Goal: Answer question/provide support: Share knowledge or assist other users

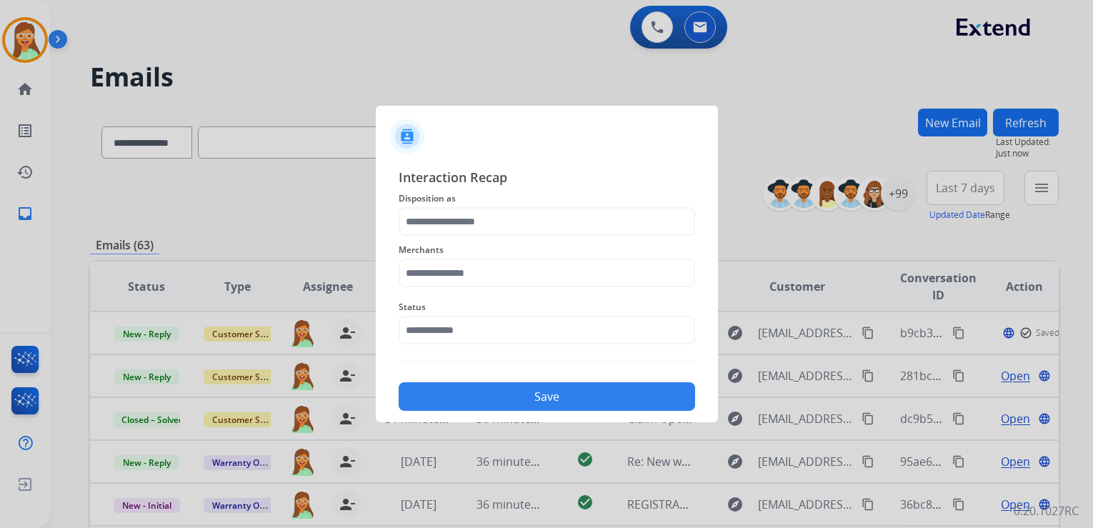
select select "**********"
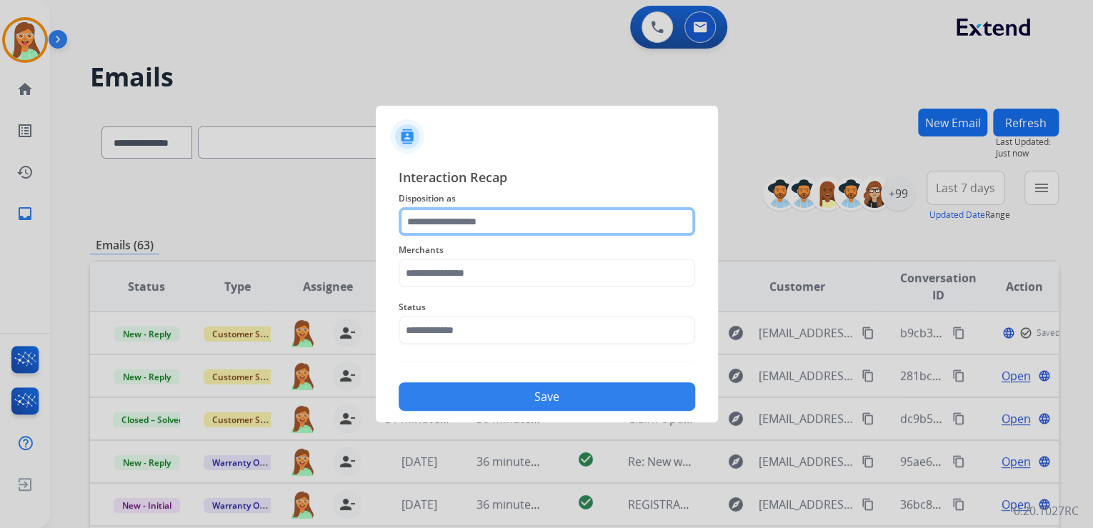
click at [523, 211] on input "text" at bounding box center [547, 221] width 296 height 29
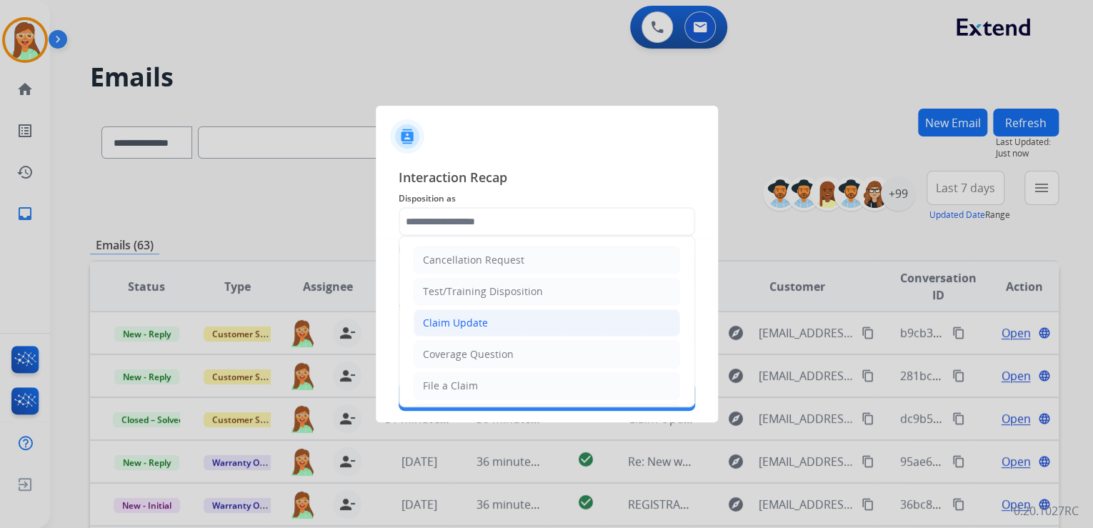
click at [514, 317] on li "Claim Update" at bounding box center [547, 322] width 266 height 27
type input "**********"
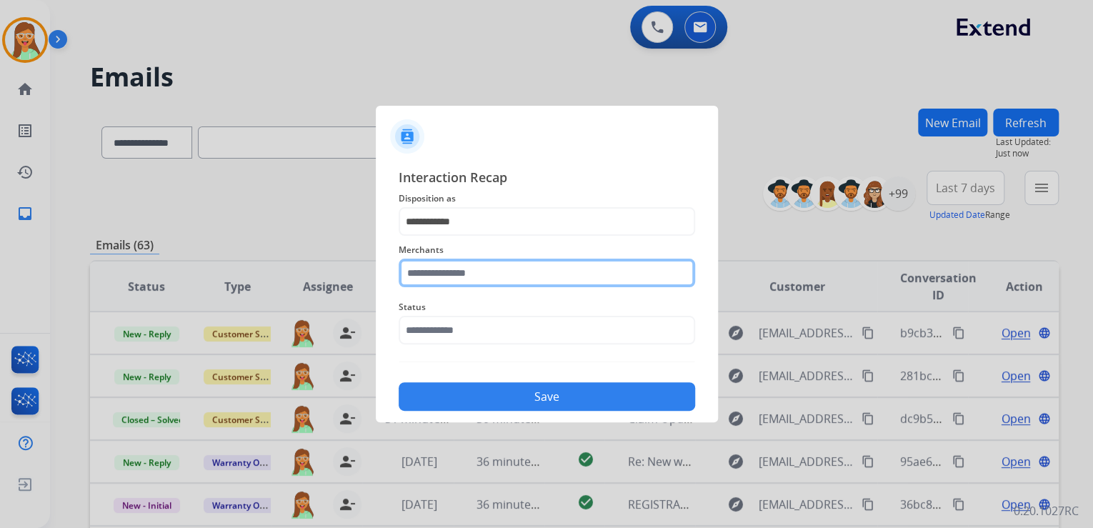
click at [497, 274] on input "text" at bounding box center [547, 273] width 296 height 29
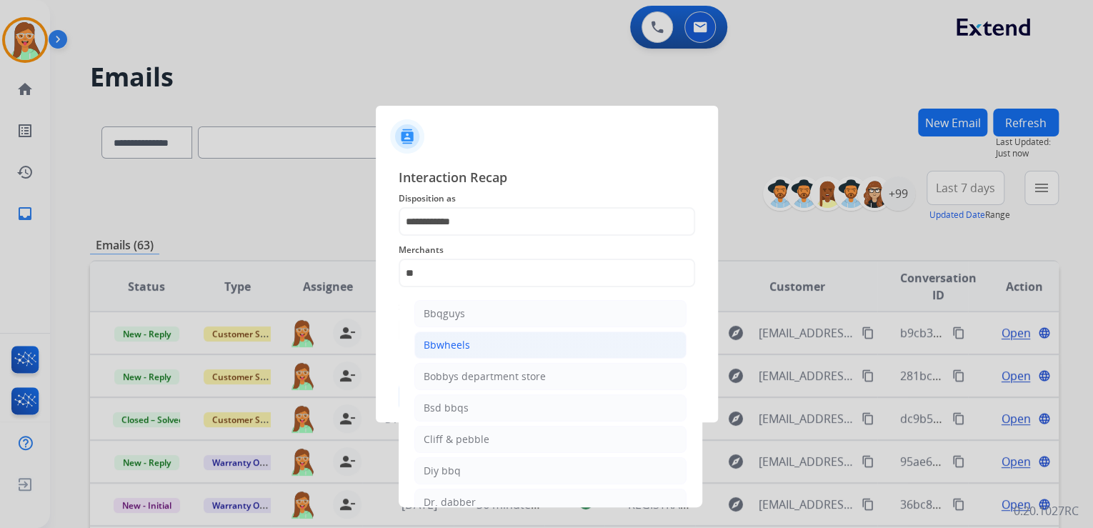
click at [519, 345] on li "Bbwheels" at bounding box center [550, 344] width 272 height 27
type input "********"
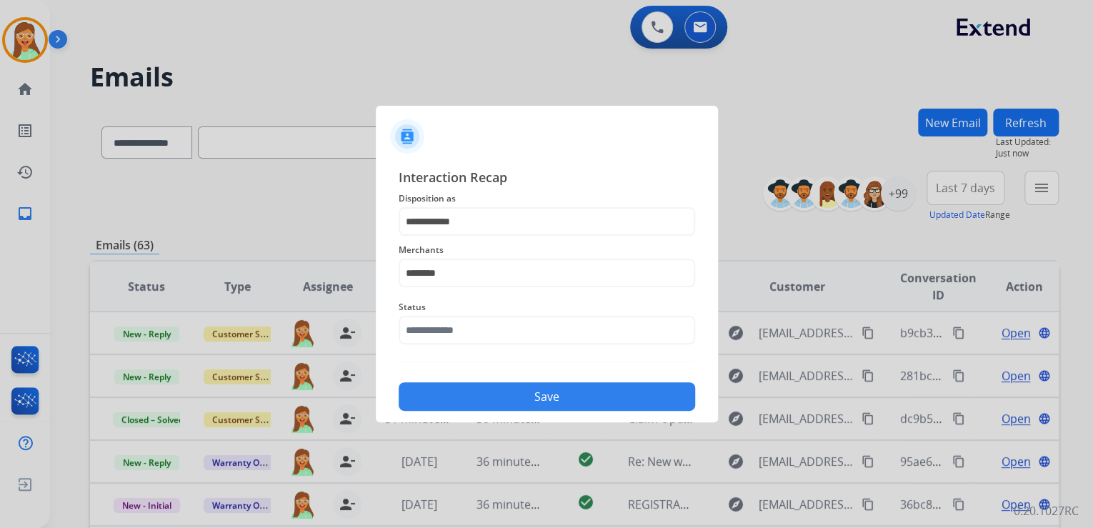
click at [506, 301] on span "Status" at bounding box center [547, 307] width 296 height 17
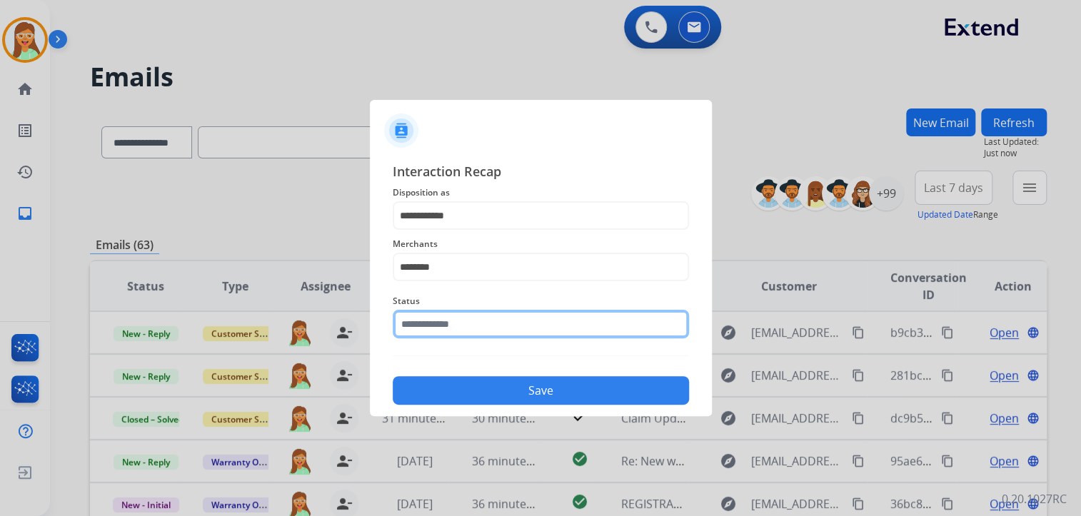
click at [509, 327] on input "text" at bounding box center [541, 324] width 296 height 29
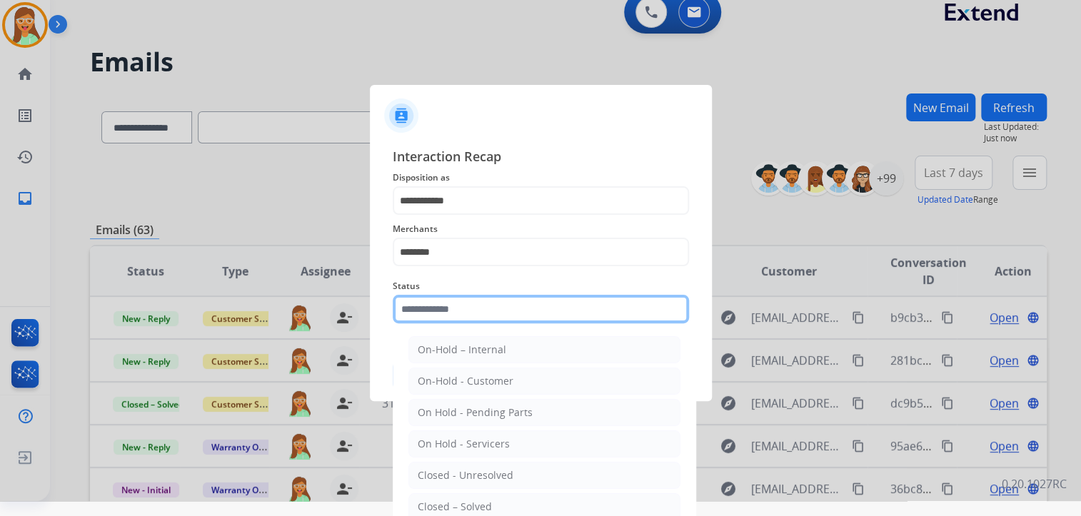
scroll to position [42, 0]
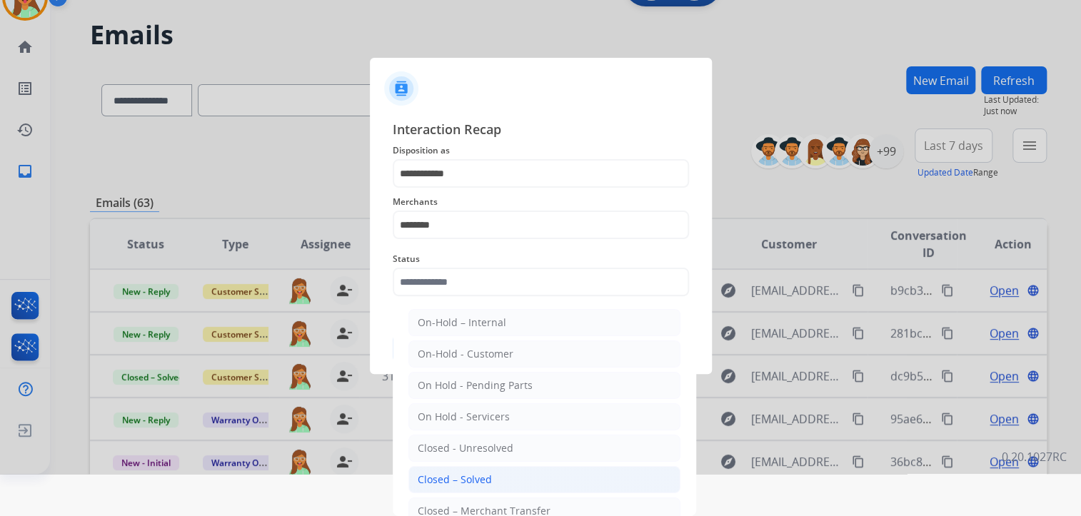
drag, startPoint x: 500, startPoint y: 481, endPoint x: 500, endPoint y: 467, distance: 14.3
click at [500, 481] on li "Closed – Solved" at bounding box center [545, 479] width 272 height 27
type input "**********"
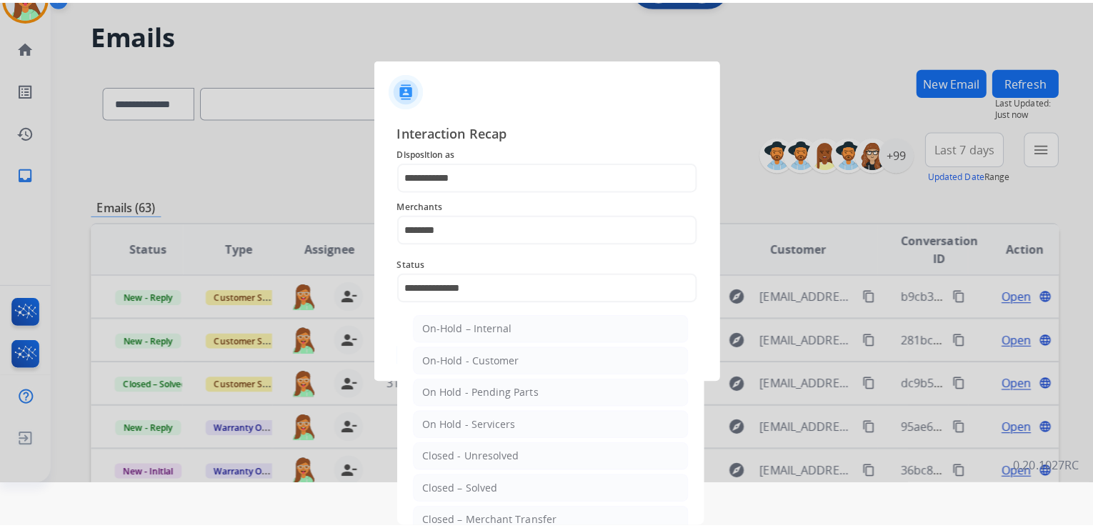
scroll to position [0, 0]
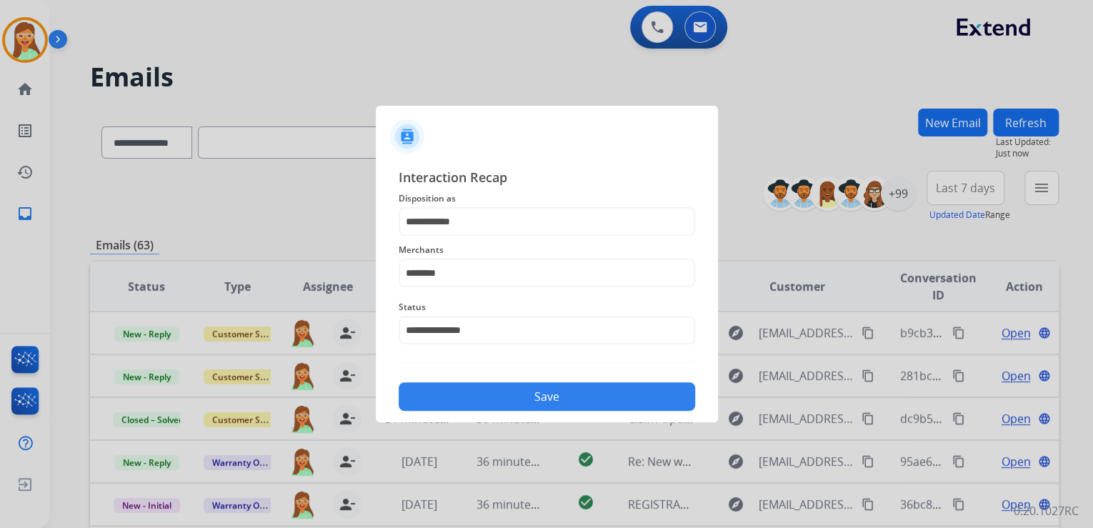
click at [511, 395] on button "Save" at bounding box center [547, 396] width 296 height 29
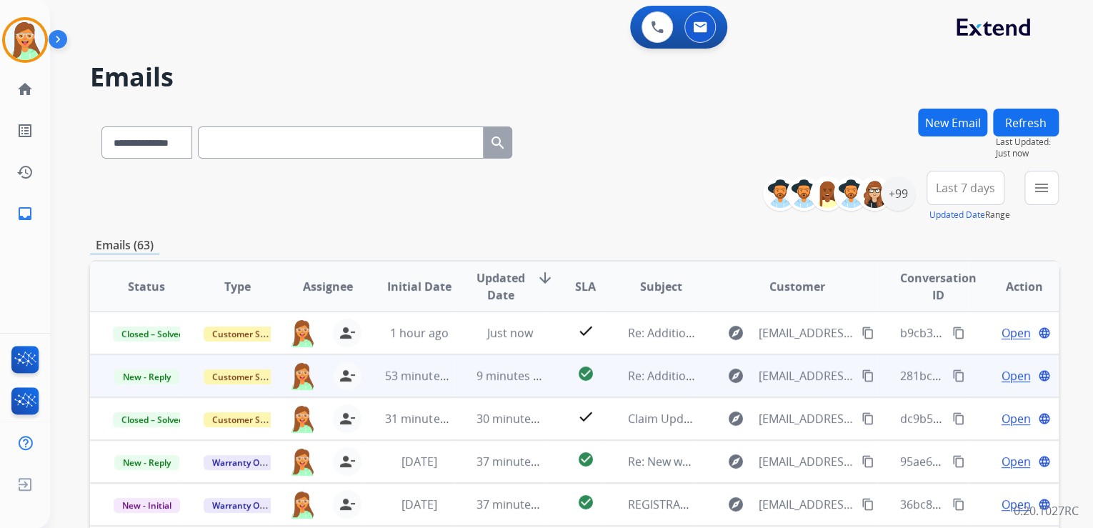
click at [861, 377] on mat-icon "content_copy" at bounding box center [867, 375] width 13 height 13
click at [1005, 372] on span "Open" at bounding box center [1015, 375] width 29 height 17
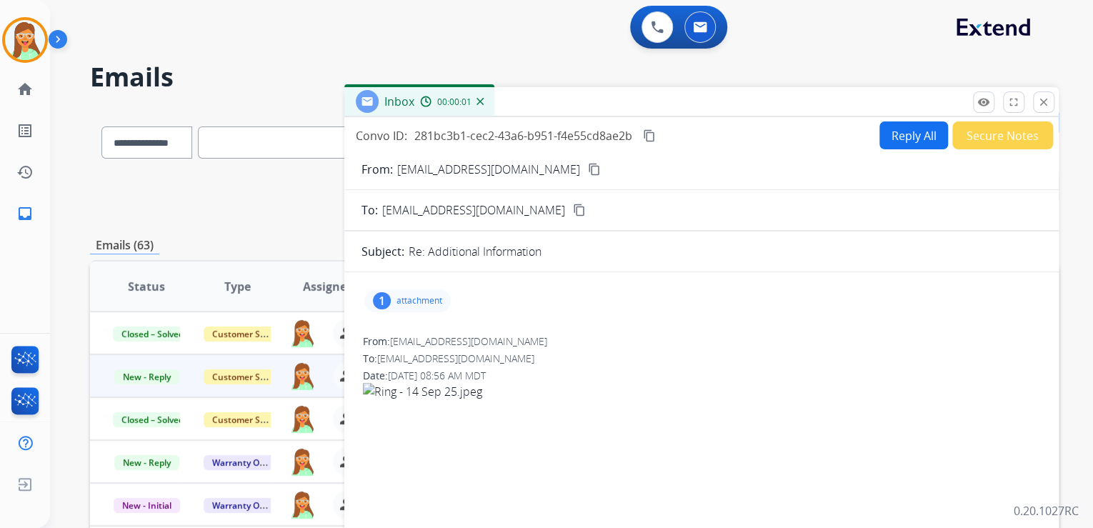
click at [438, 291] on div "1 attachment" at bounding box center [407, 300] width 86 height 23
click at [420, 340] on div at bounding box center [414, 340] width 71 height 50
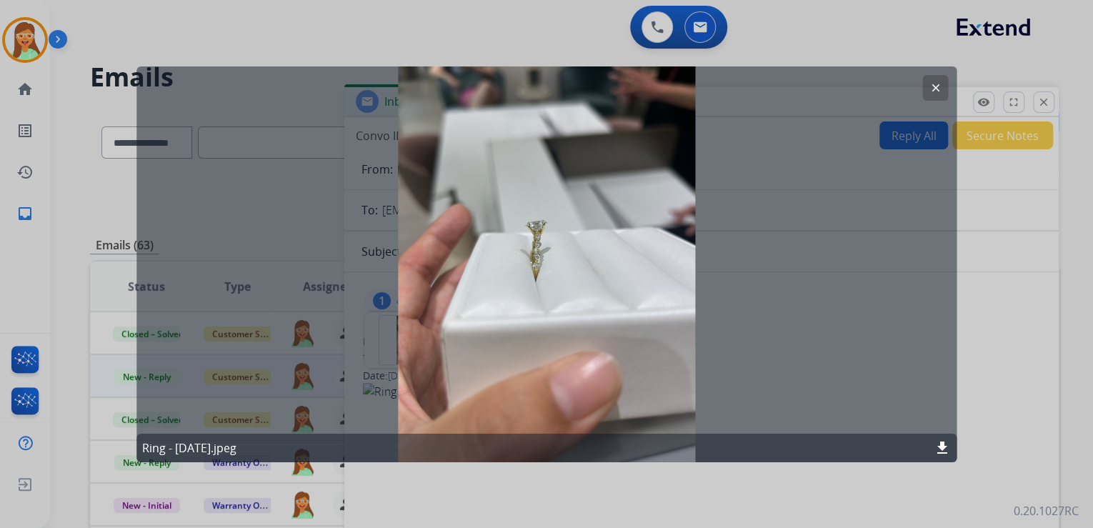
click at [944, 453] on mat-icon "download" at bounding box center [942, 447] width 17 height 17
click at [939, 89] on mat-icon "clear" at bounding box center [935, 87] width 13 height 13
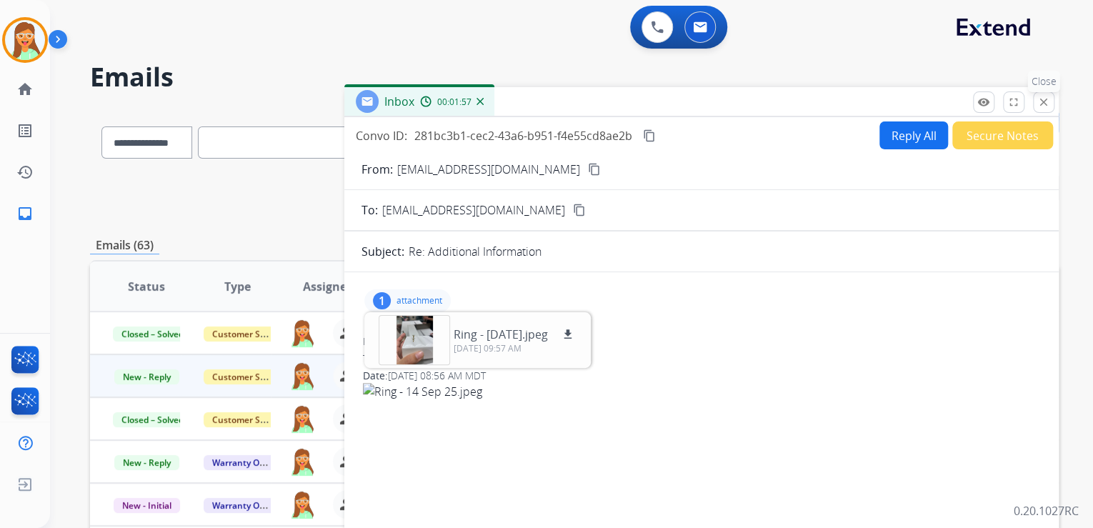
click at [1036, 102] on button "close Close" at bounding box center [1043, 101] width 21 height 21
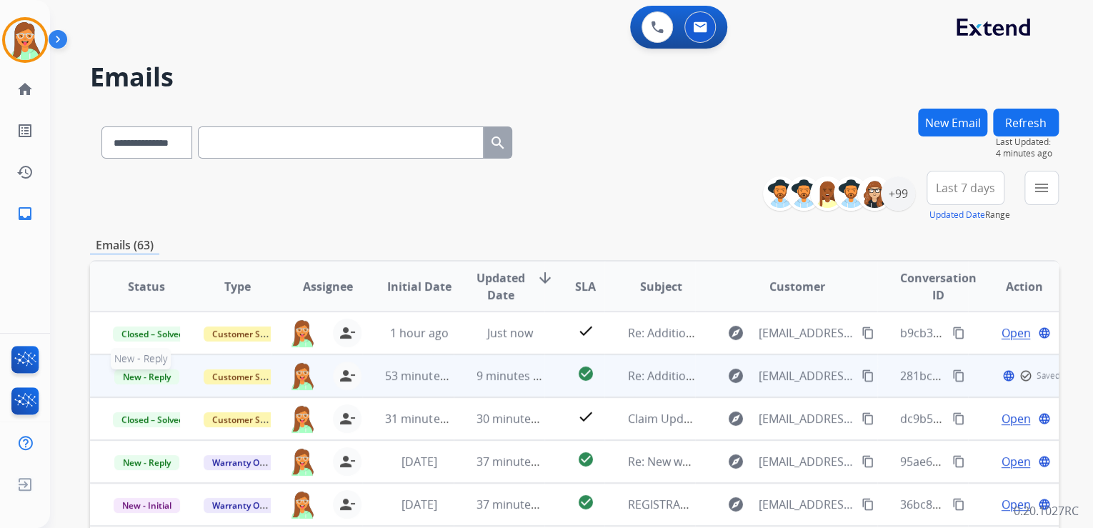
click at [146, 375] on span "New - Reply" at bounding box center [146, 376] width 65 height 15
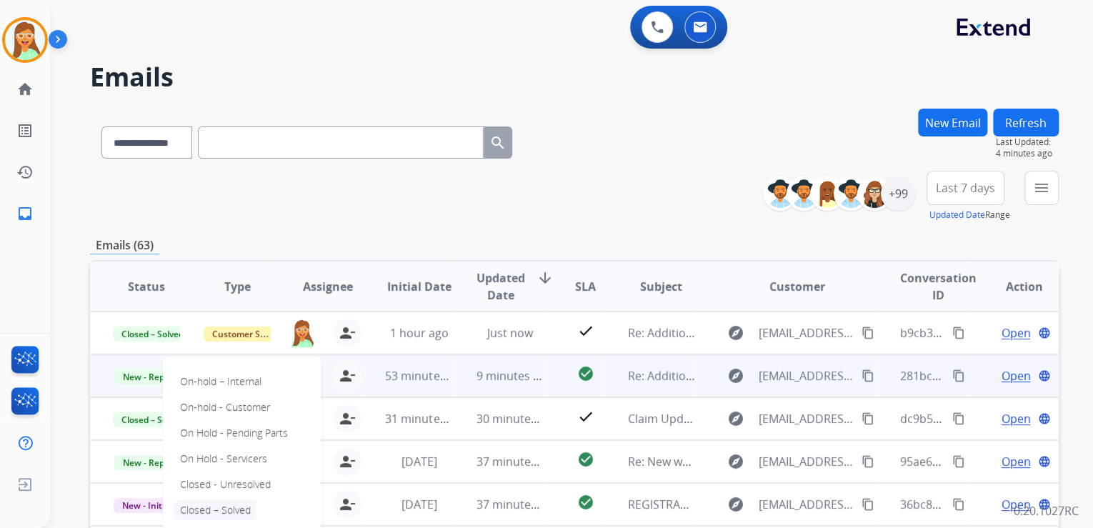
click at [237, 509] on p "Closed – Solved" at bounding box center [215, 510] width 82 height 20
